Goal: Task Accomplishment & Management: Use online tool/utility

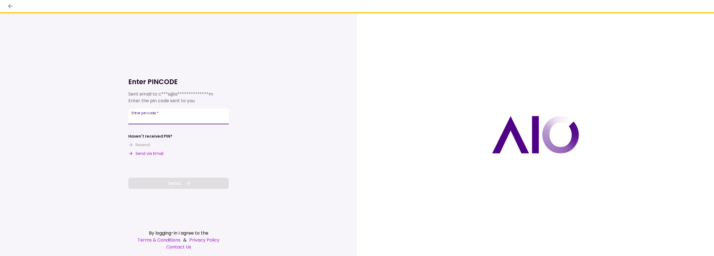
paste input "******"
type input "******"
click at [172, 184] on span "Send" at bounding box center [174, 184] width 13 height 8
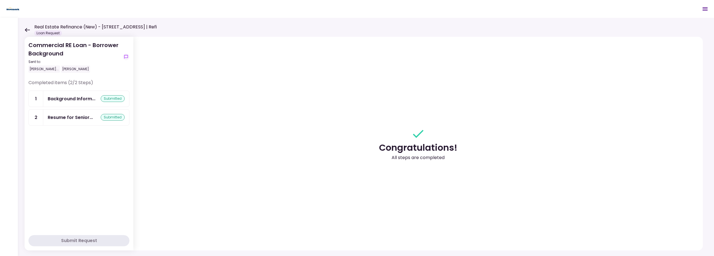
click at [28, 30] on icon at bounding box center [27, 30] width 5 height 4
